Goal: Check status: Check status

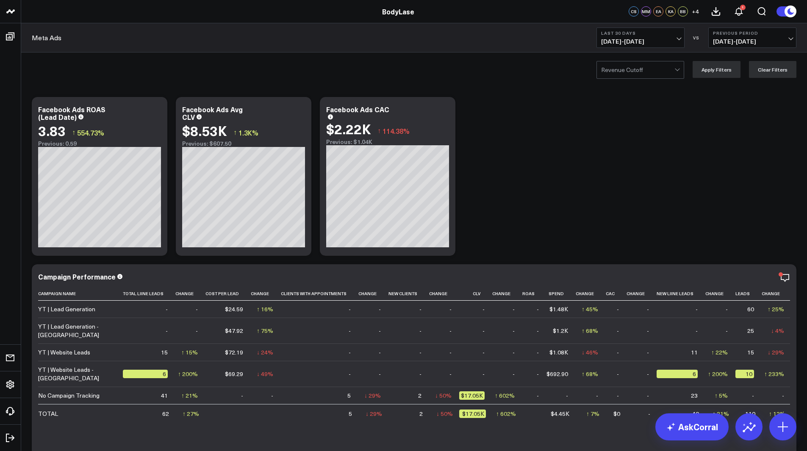
click at [636, 33] on b "Last 30 Days" at bounding box center [640, 32] width 79 height 5
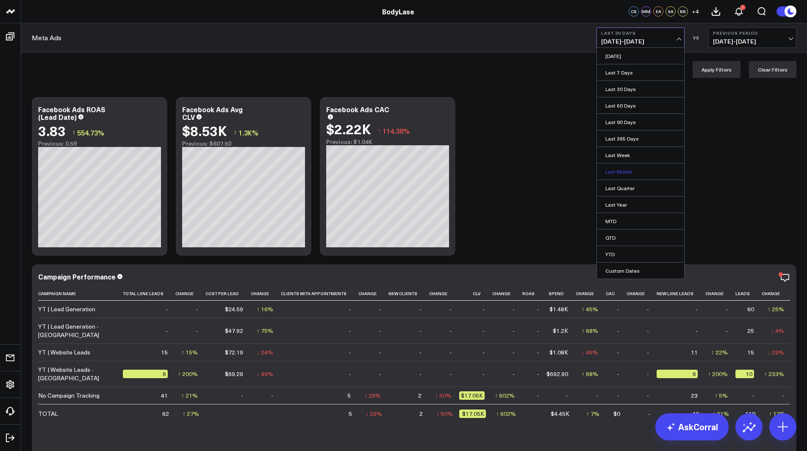
click at [640, 169] on link "Last Month" at bounding box center [640, 172] width 87 height 16
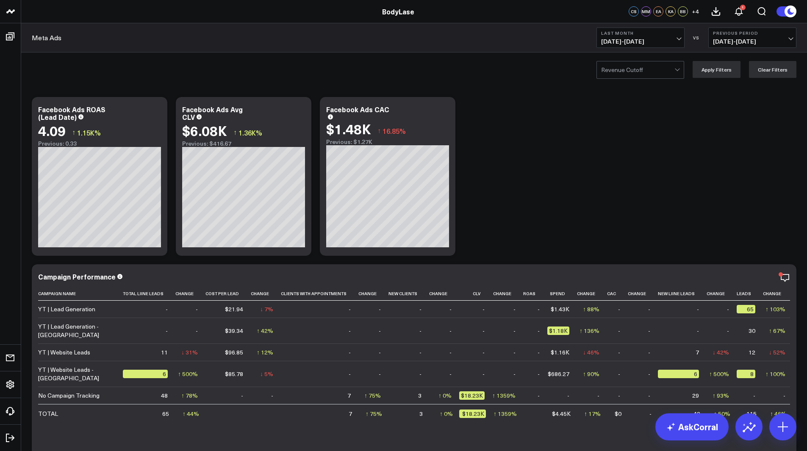
click at [659, 44] on span "[DATE] - [DATE]" at bounding box center [640, 41] width 79 height 7
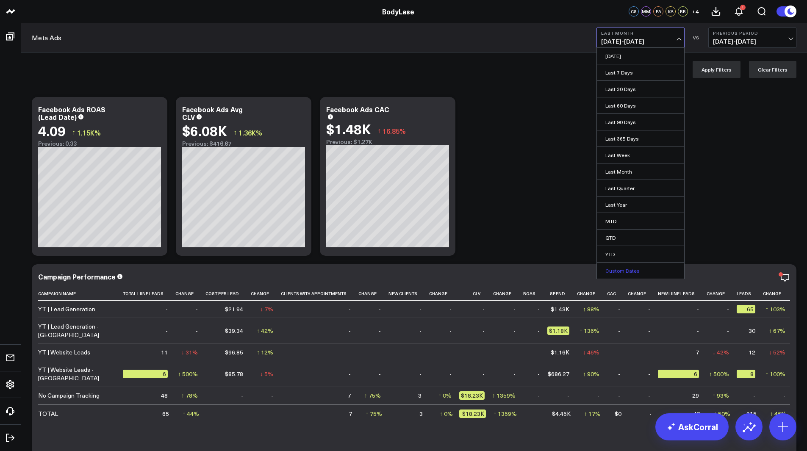
click at [650, 265] on link "Custom Dates" at bounding box center [640, 271] width 87 height 16
select select "9"
select select "2025"
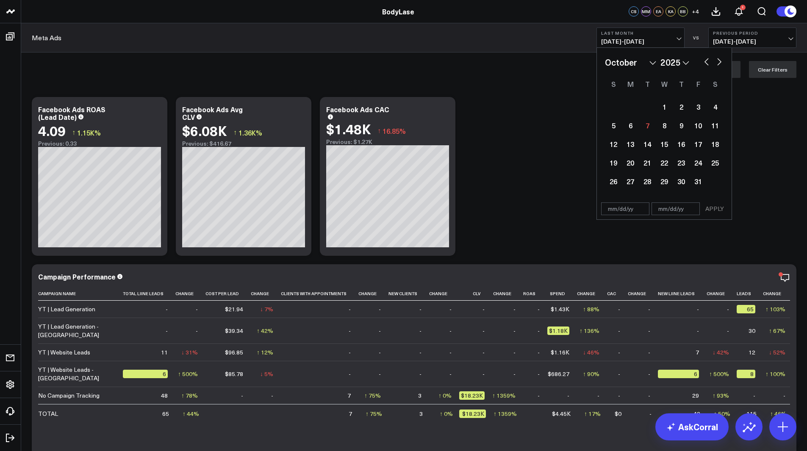
click at [717, 64] on button "button" at bounding box center [719, 61] width 8 height 10
select select "10"
select select "2025"
click at [707, 64] on button "button" at bounding box center [706, 61] width 8 height 10
select select "9"
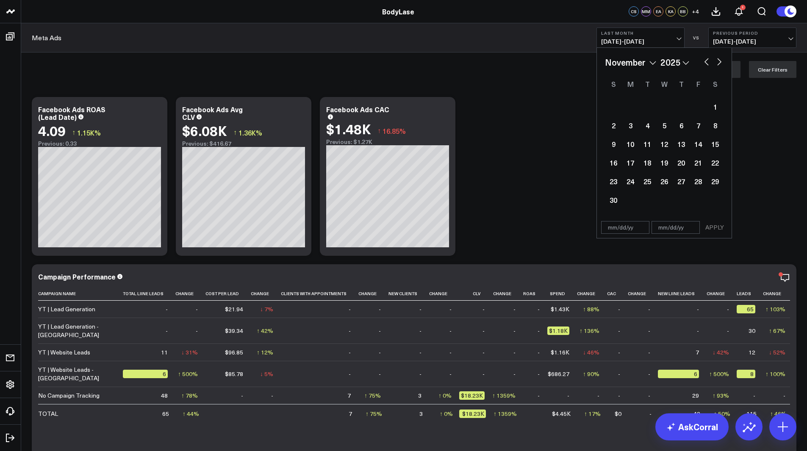
select select "2025"
click at [663, 108] on div "1" at bounding box center [664, 106] width 17 height 17
type input "[DATE]"
select select "9"
select select "2025"
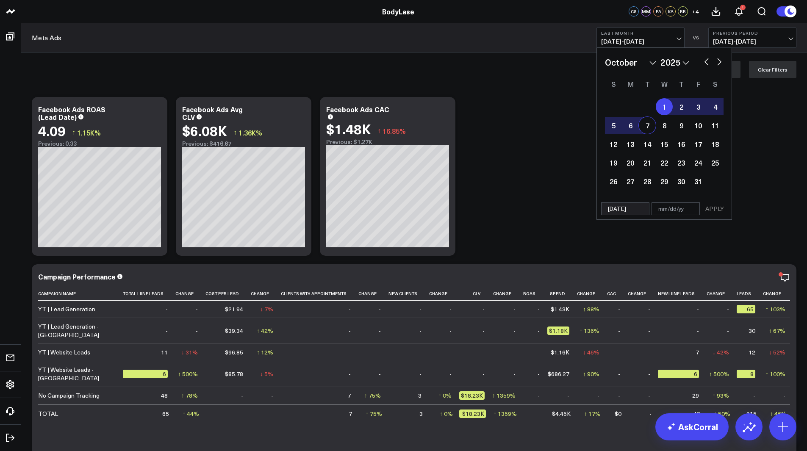
click at [643, 125] on div "7" at bounding box center [647, 125] width 17 height 17
type input "[DATE]"
select select "9"
select select "2025"
click at [710, 208] on button "APPLY" at bounding box center [714, 208] width 25 height 13
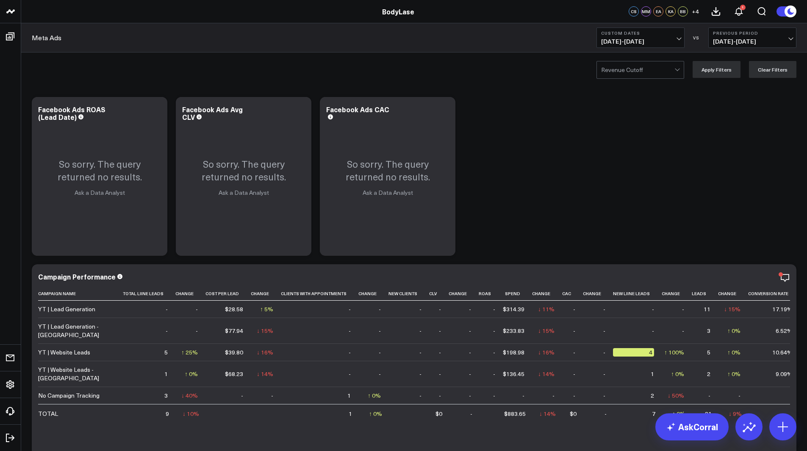
click at [657, 43] on span "[DATE] - [DATE]" at bounding box center [640, 41] width 79 height 7
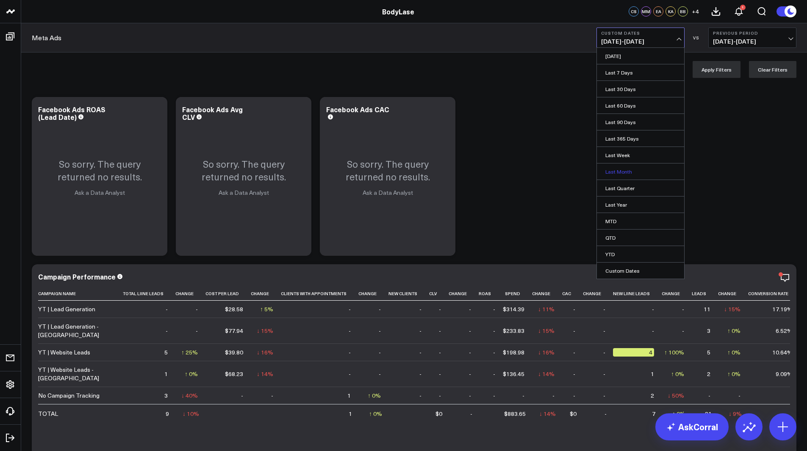
click at [635, 175] on link "Last Month" at bounding box center [640, 172] width 87 height 16
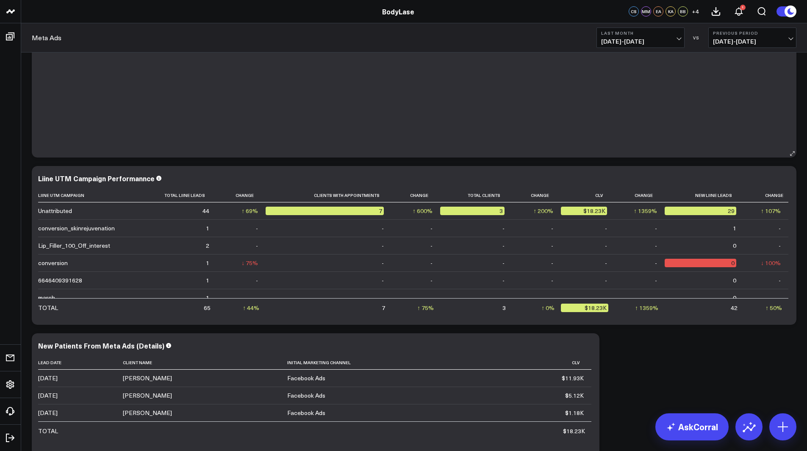
scroll to position [433, 0]
click at [671, 47] on button "Last Month [DATE] - [DATE]" at bounding box center [640, 38] width 88 height 20
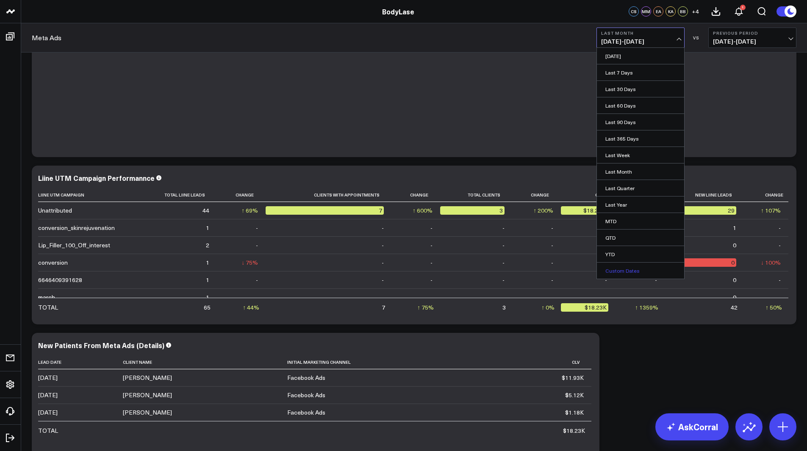
click at [640, 269] on link "Custom Dates" at bounding box center [640, 271] width 87 height 16
select select "9"
select select "2025"
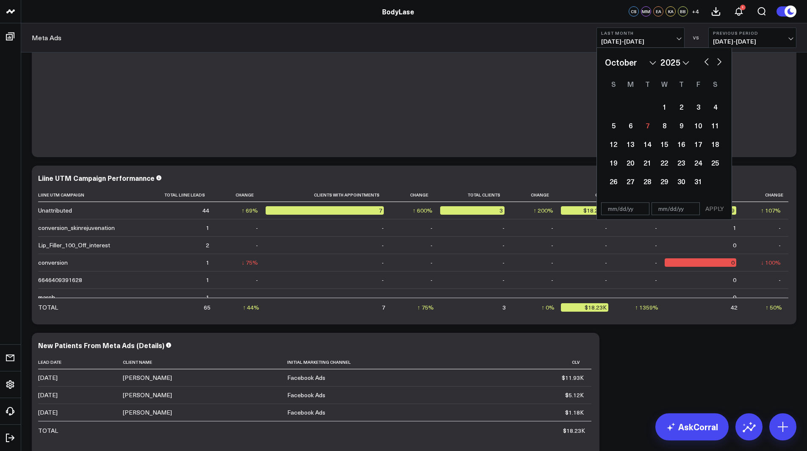
click at [704, 66] on div "January February March April May June July August September October November [D…" at bounding box center [664, 62] width 119 height 13
click at [706, 64] on button "button" at bounding box center [706, 61] width 8 height 10
select select "8"
select select "2025"
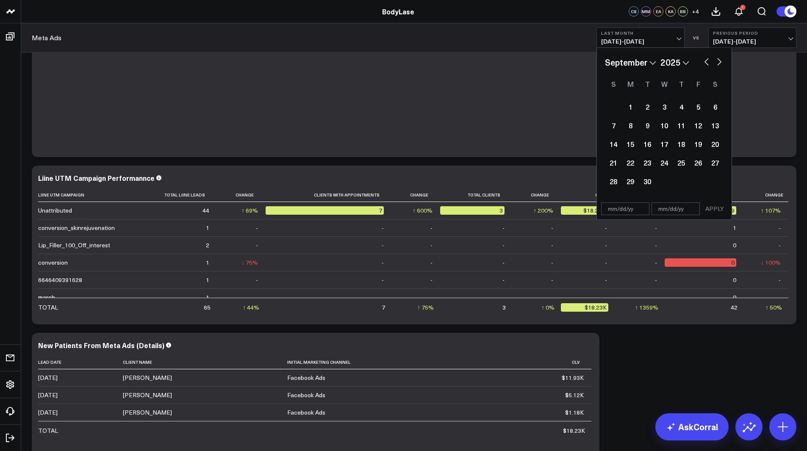
click at [706, 64] on button "button" at bounding box center [706, 61] width 8 height 10
select select "7"
select select "2025"
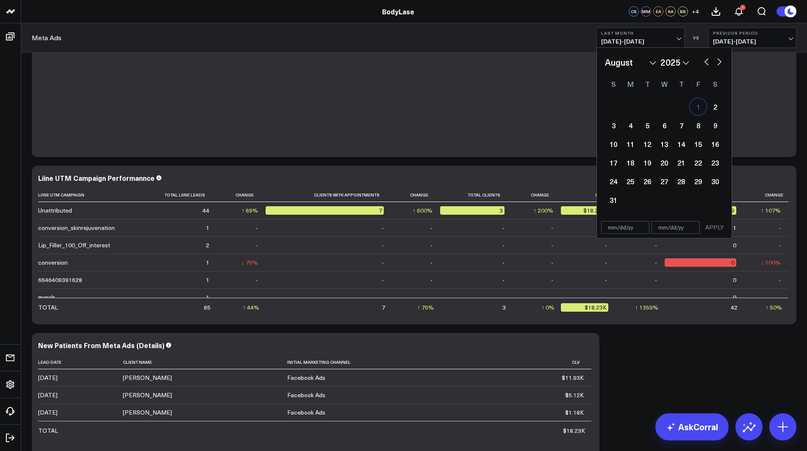
click at [699, 107] on div "1" at bounding box center [698, 106] width 17 height 17
type input "[DATE]"
select select "7"
select select "2025"
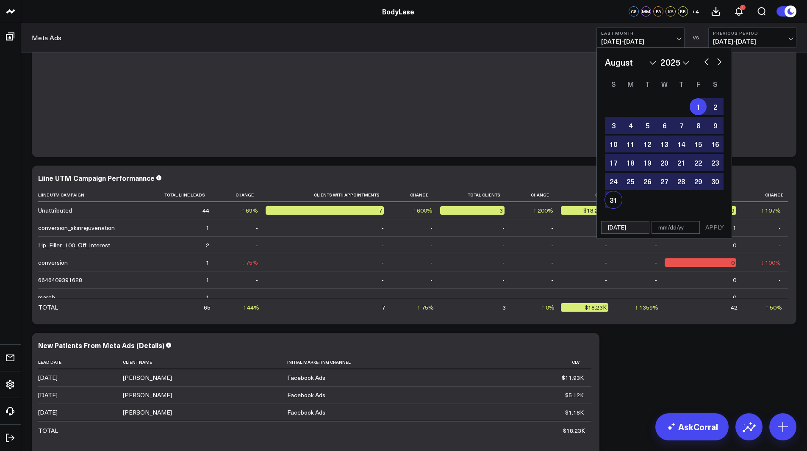
click at [616, 203] on div "31" at bounding box center [613, 199] width 17 height 17
type input "[DATE]"
select select "7"
select select "2025"
click at [706, 68] on div "January February March April May June July August September October November [D…" at bounding box center [664, 62] width 119 height 13
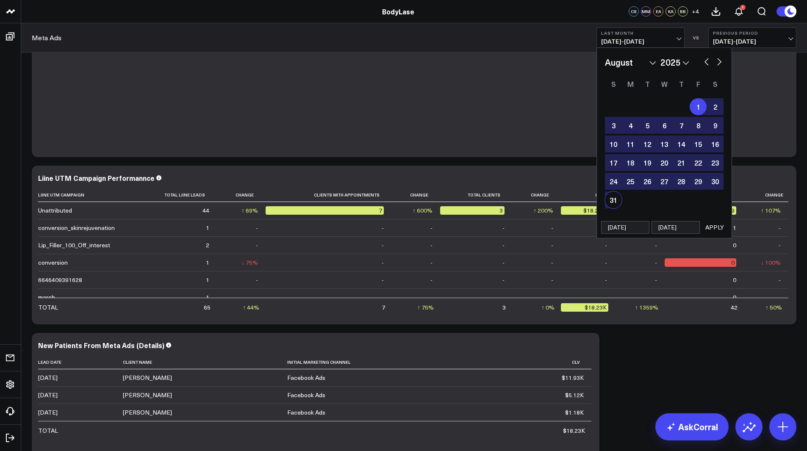
click at [706, 57] on button "button" at bounding box center [706, 61] width 8 height 10
select select "6"
select select "2025"
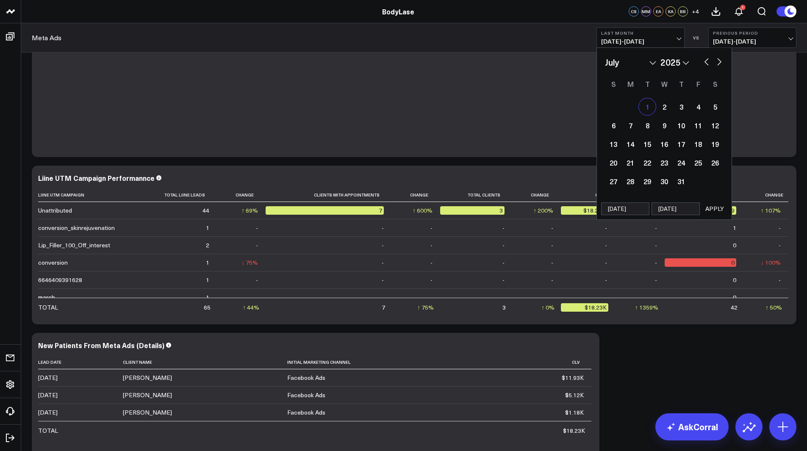
click at [648, 107] on div "1" at bounding box center [647, 106] width 17 height 17
type input "[DATE]"
select select "6"
select select "2025"
click at [722, 65] on button "button" at bounding box center [719, 61] width 8 height 10
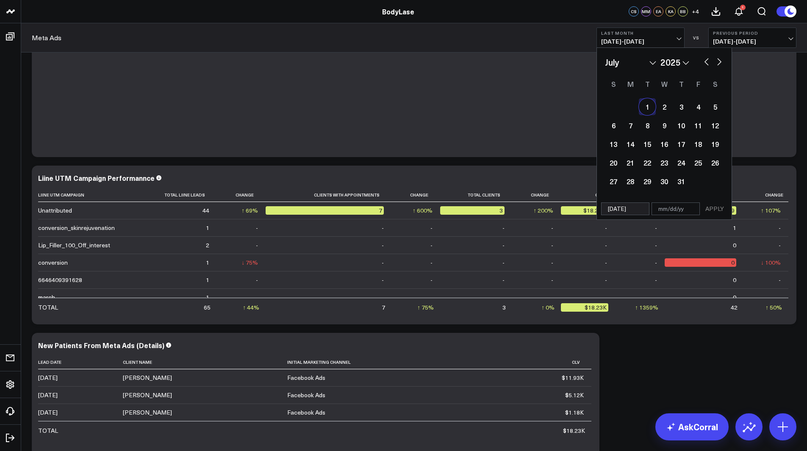
select select "7"
select select "2025"
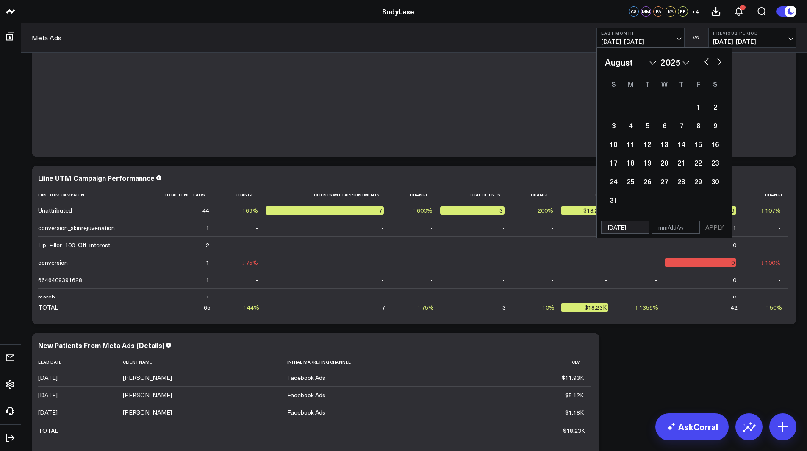
click at [722, 65] on button "button" at bounding box center [719, 61] width 8 height 10
select select "8"
select select "2025"
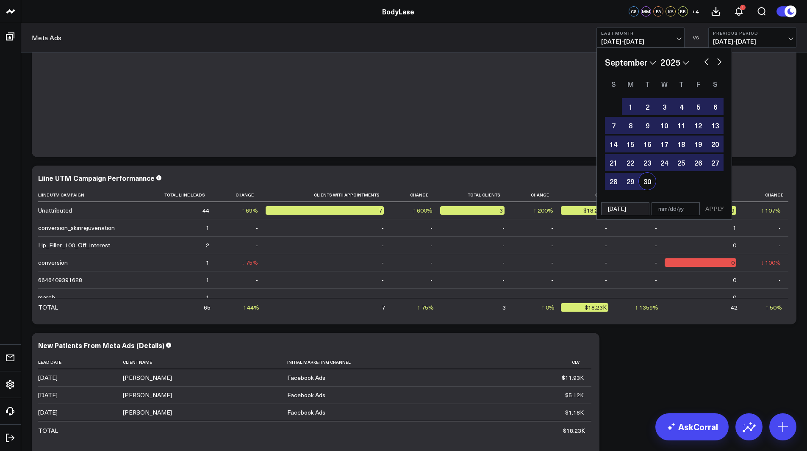
click at [646, 183] on div "30" at bounding box center [647, 181] width 17 height 17
type input "[DATE]"
select select "8"
select select "2025"
click at [722, 207] on button "APPLY" at bounding box center [714, 208] width 25 height 13
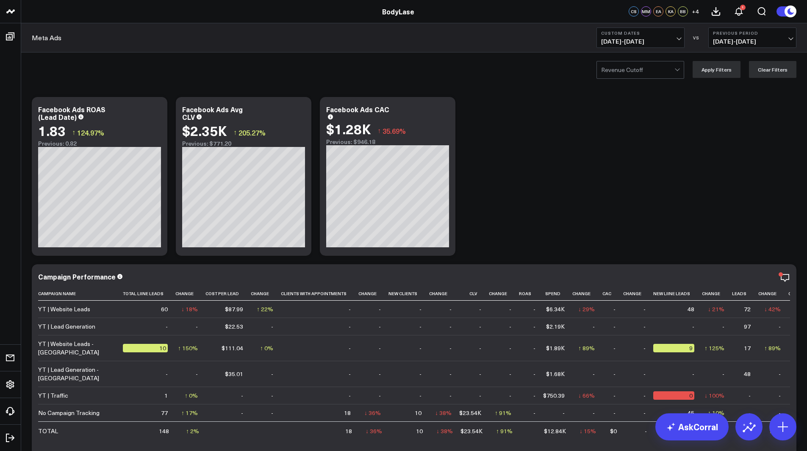
click at [732, 39] on span "[DATE] - [DATE]" at bounding box center [752, 41] width 79 height 7
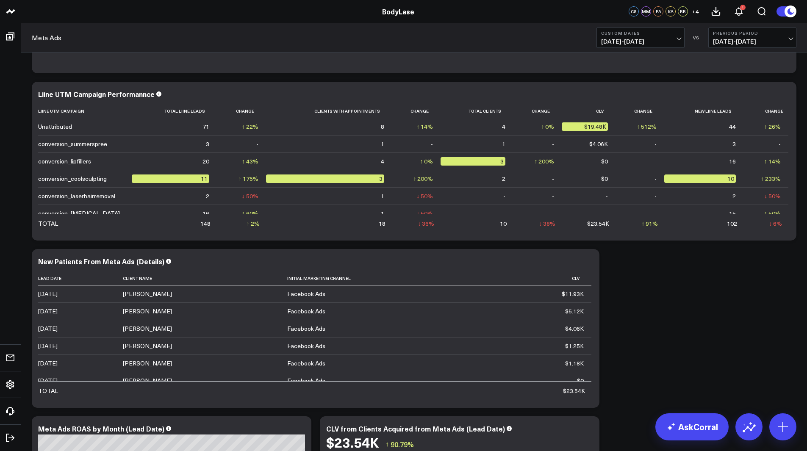
scroll to position [517, 0]
click at [310, 35] on div "Meta Ads Custom Dates [DATE] - [DATE] VS Previous Period [DATE] - [DATE]" at bounding box center [414, 37] width 786 height 29
drag, startPoint x: 618, startPoint y: 250, endPoint x: 613, endPoint y: 258, distance: 10.0
